Goal: Contribute content

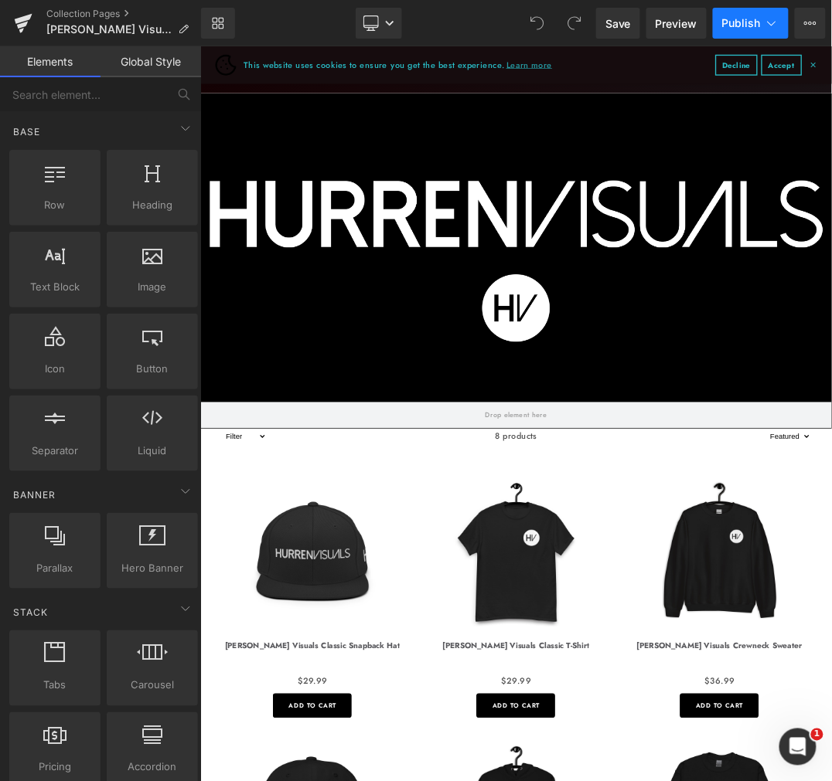
click at [735, 20] on span "Publish" at bounding box center [741, 23] width 39 height 12
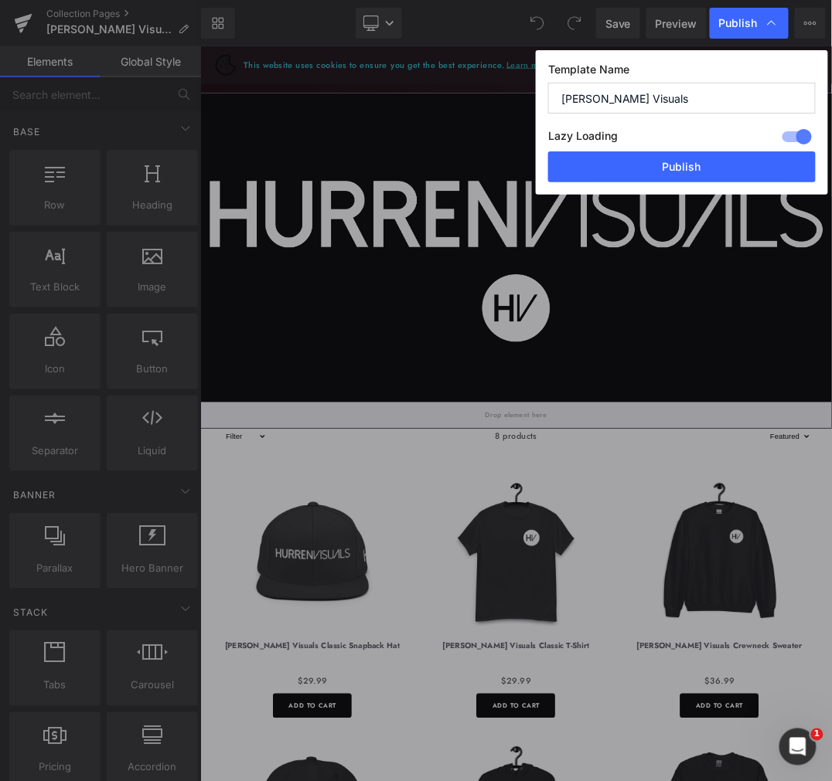
click at [658, 89] on input "[PERSON_NAME] Visuals" at bounding box center [681, 98] width 267 height 31
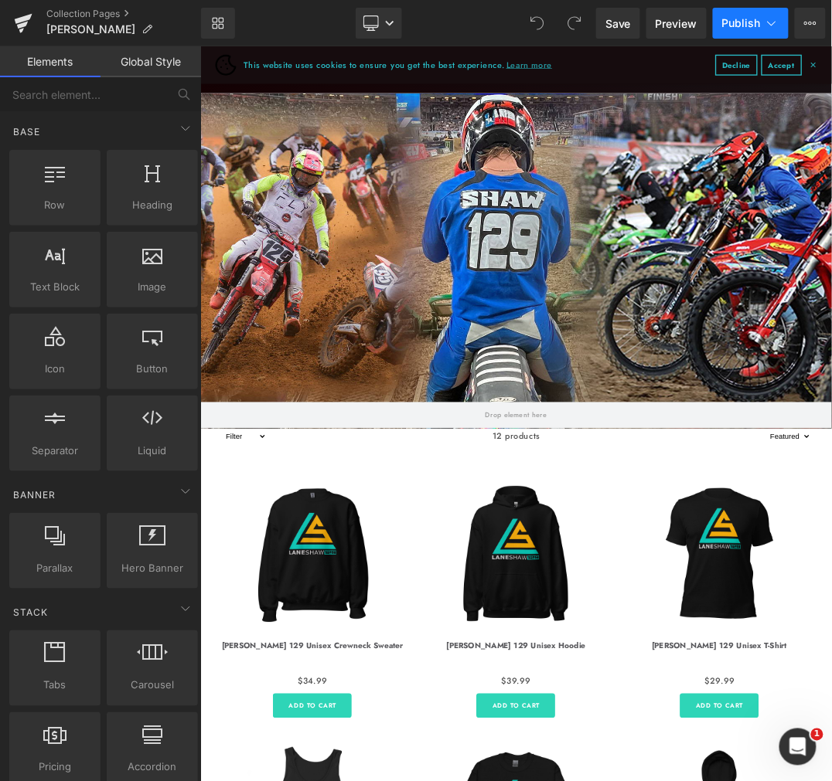
click at [747, 21] on span "Publish" at bounding box center [741, 23] width 39 height 12
